Goal: Task Accomplishment & Management: Manage account settings

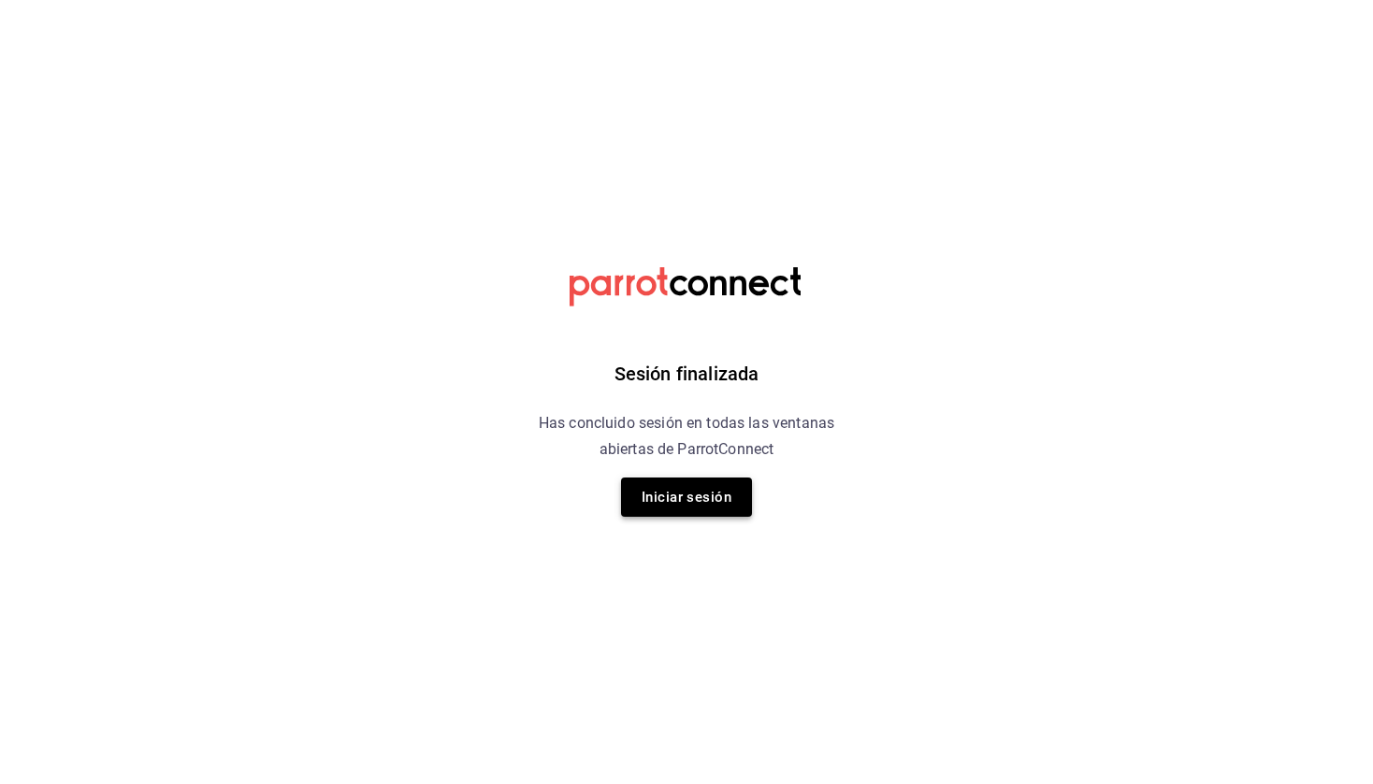
click at [713, 509] on button "Iniciar sesión" at bounding box center [686, 497] width 131 height 39
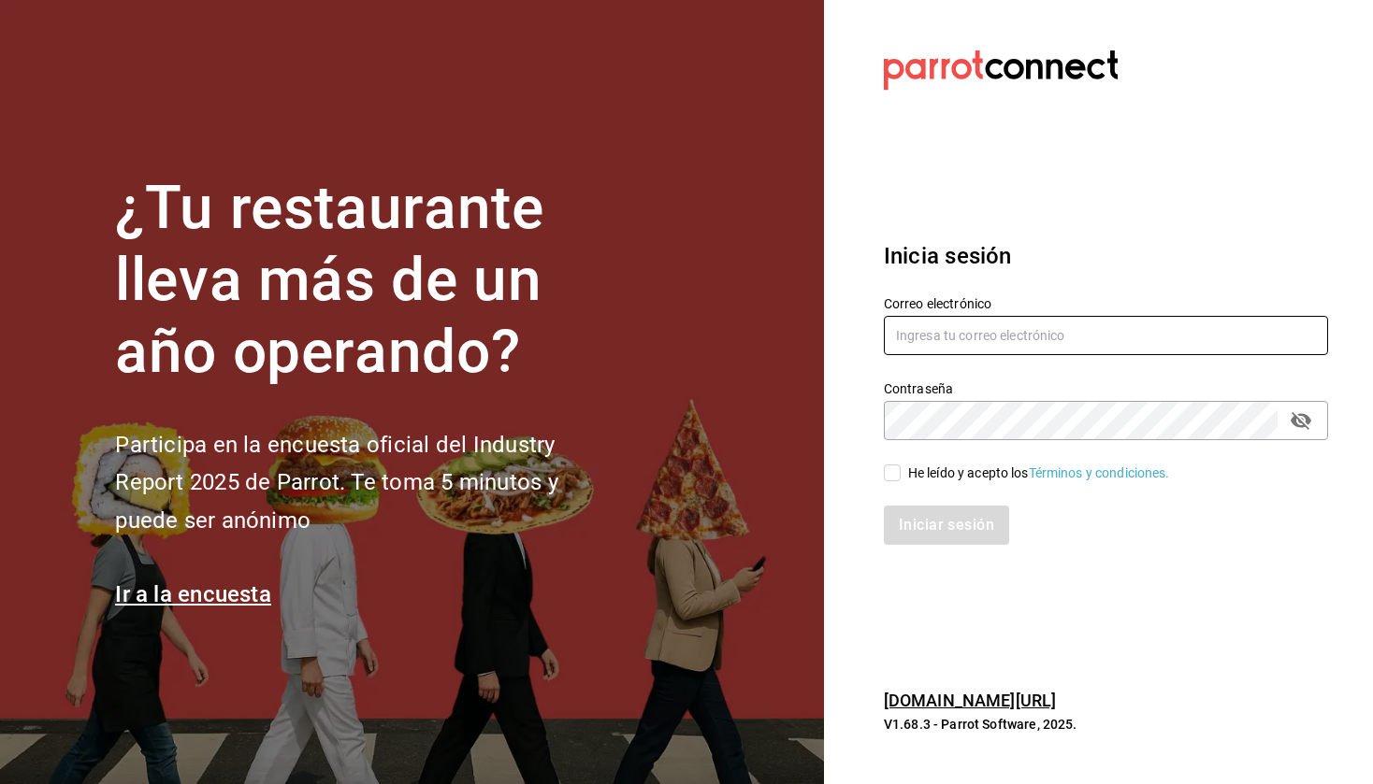
type input "correodecedric@gmail.com"
click at [895, 468] on input "He leído y acepto los Términos y condiciones." at bounding box center [892, 473] width 17 height 17
checkbox input "true"
click at [913, 516] on button "Iniciar sesión" at bounding box center [947, 525] width 127 height 39
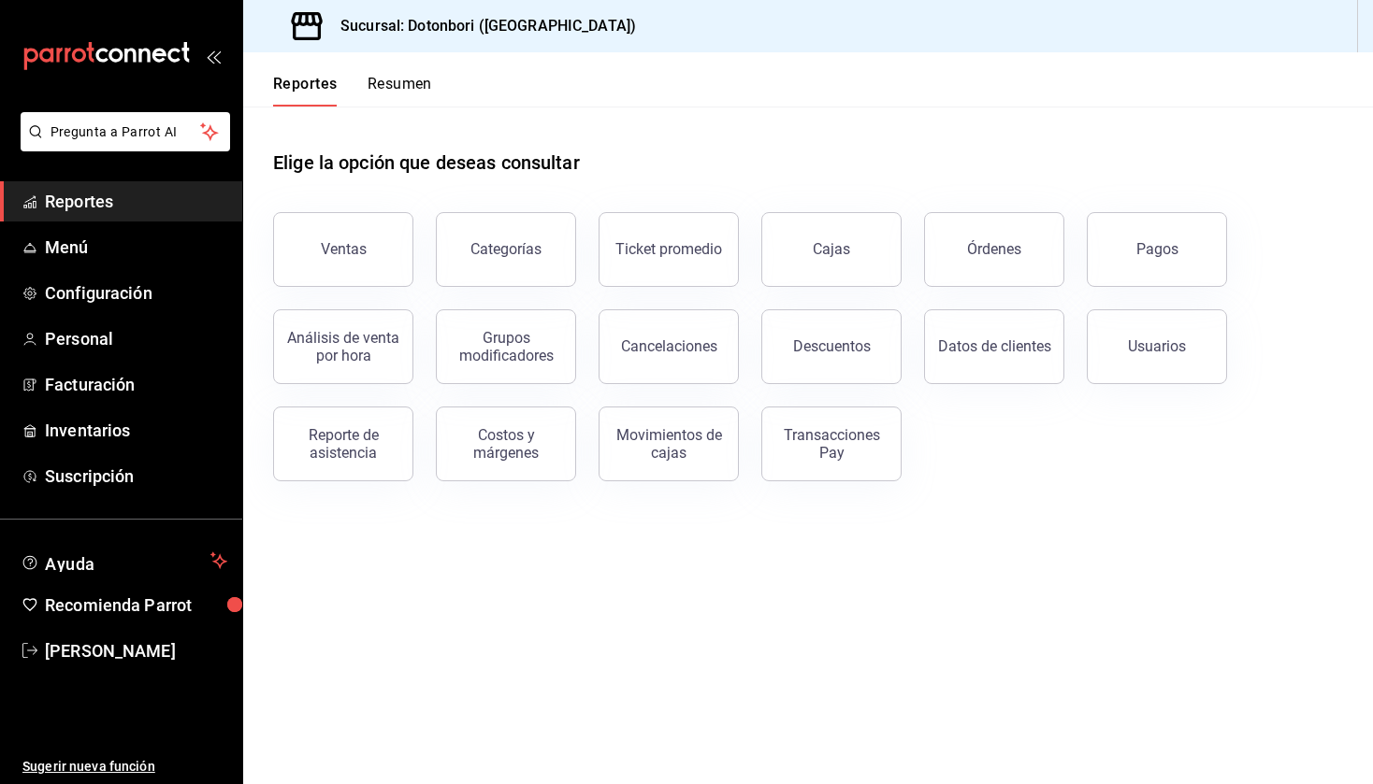
click at [403, 86] on button "Resumen" at bounding box center [399, 91] width 65 height 32
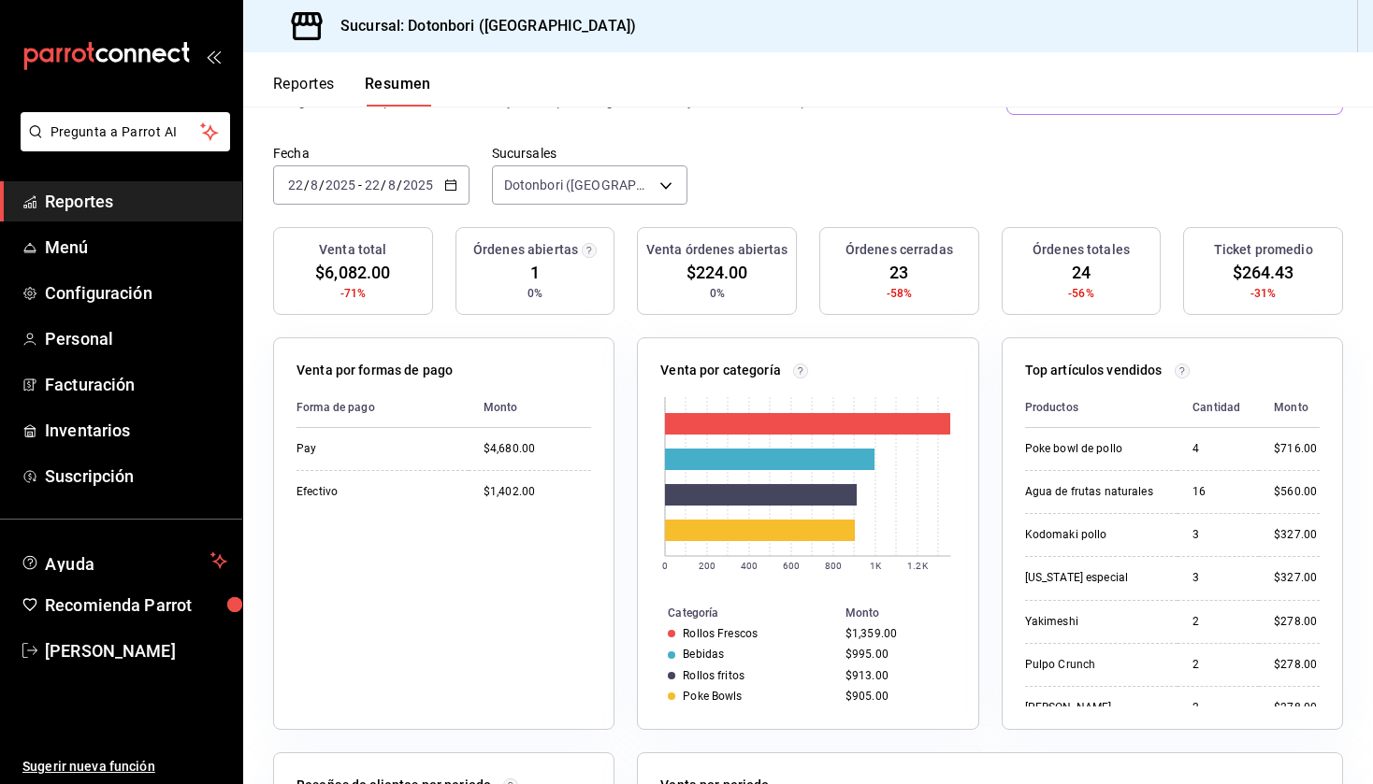
scroll to position [104, 0]
